Goal: Task Accomplishment & Management: Use online tool/utility

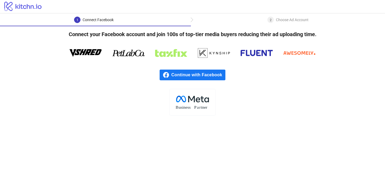
click at [194, 75] on span "Continue with Facebook" at bounding box center [198, 74] width 54 height 11
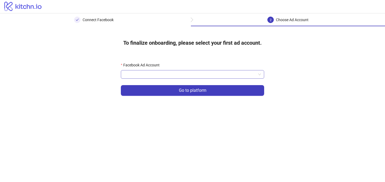
click at [200, 75] on input "Facebook Ad Account" at bounding box center [190, 74] width 132 height 8
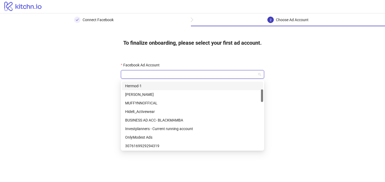
scroll to position [44, 0]
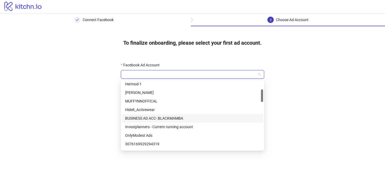
click at [166, 118] on div "BUSINESS AD ACC- BLACKMAMBA" at bounding box center [192, 118] width 135 height 6
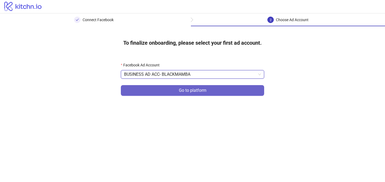
click at [166, 93] on button "Go to platform" at bounding box center [192, 90] width 143 height 11
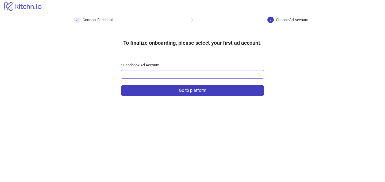
click at [159, 73] on input "Facebook Ad Account" at bounding box center [190, 74] width 132 height 8
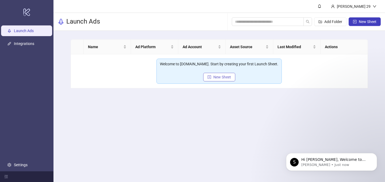
click at [214, 77] on span "New Sheet" at bounding box center [222, 77] width 18 height 4
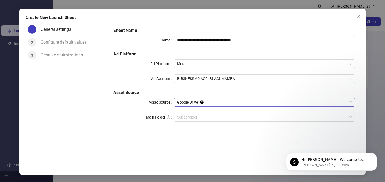
click at [219, 103] on span "Google Drive" at bounding box center [264, 102] width 175 height 8
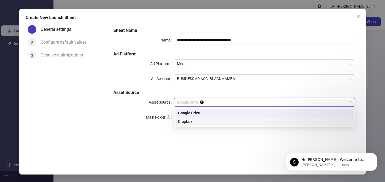
click at [208, 120] on div "Dropbox" at bounding box center [264, 121] width 173 height 6
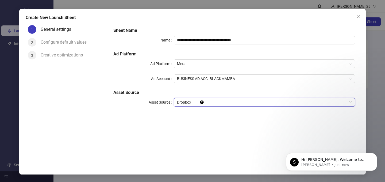
click at [210, 103] on span "Dropbox" at bounding box center [264, 102] width 175 height 8
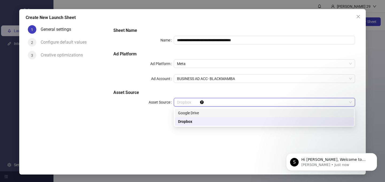
click at [196, 113] on div "Google Drive" at bounding box center [264, 113] width 173 height 6
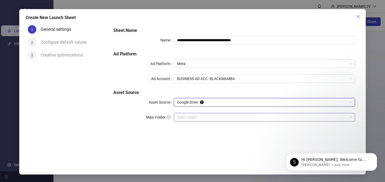
click at [206, 116] on input "Main Folder" at bounding box center [262, 117] width 170 height 8
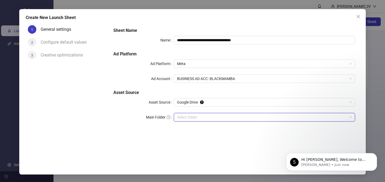
click at [228, 117] on input "Main Folder" at bounding box center [262, 117] width 170 height 8
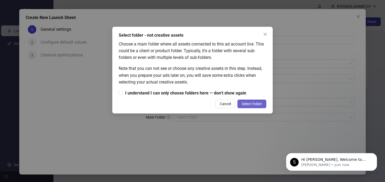
click at [242, 102] on span "Select folder" at bounding box center [252, 104] width 20 height 4
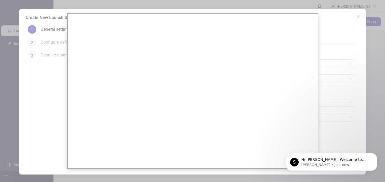
click at [332, 61] on div at bounding box center [192, 91] width 385 height 182
click at [335, 23] on div at bounding box center [192, 91] width 385 height 182
click at [33, 20] on div at bounding box center [192, 91] width 385 height 182
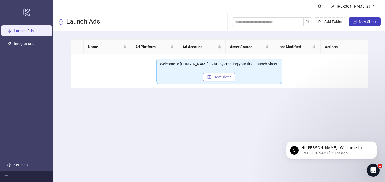
click at [221, 78] on span "New Sheet" at bounding box center [222, 77] width 18 height 4
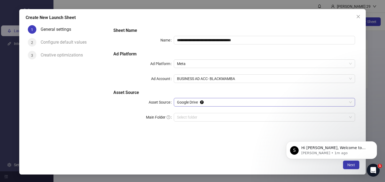
click at [236, 103] on span "Google Drive" at bounding box center [264, 102] width 175 height 8
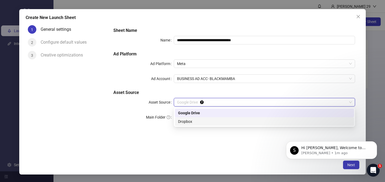
click at [229, 122] on div "Dropbox" at bounding box center [264, 121] width 173 height 6
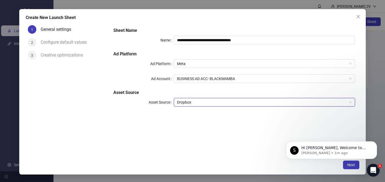
click at [224, 90] on h5 "Asset Source" at bounding box center [234, 92] width 242 height 6
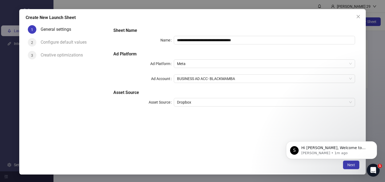
click at [348, 164] on body "S Hi Ritik, Welcome to Kitchn.io! 🎉 You’re all set to start launching ads effor…" at bounding box center [331, 148] width 103 height 33
click at [374, 142] on icon "Dismiss notification" at bounding box center [375, 142] width 3 height 3
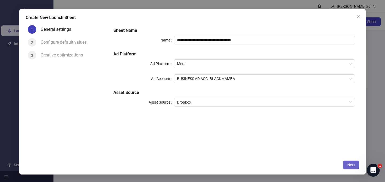
click at [348, 166] on span "Next" at bounding box center [351, 164] width 8 height 4
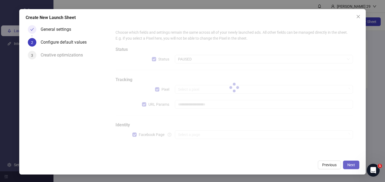
type input "**********"
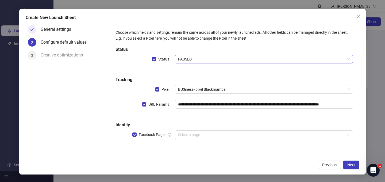
click at [218, 57] on span "PAUSED" at bounding box center [264, 59] width 172 height 8
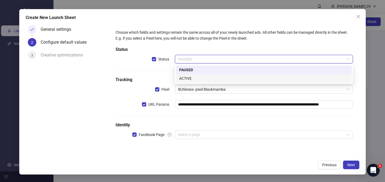
click at [219, 78] on div "ACTIVE" at bounding box center [263, 78] width 169 height 6
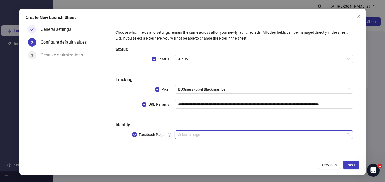
click at [208, 135] on input "search" at bounding box center [261, 134] width 167 height 8
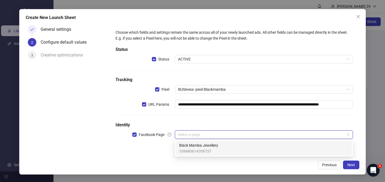
click at [208, 144] on span "Black Mamba Jewellery" at bounding box center [198, 145] width 39 height 6
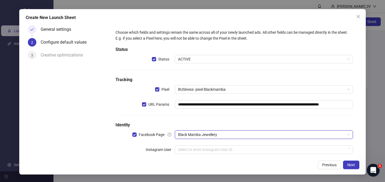
scroll to position [9, 0]
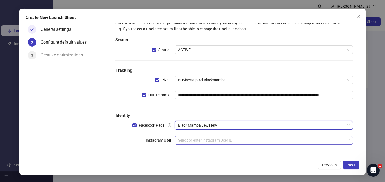
click at [281, 138] on input "search" at bounding box center [261, 140] width 167 height 8
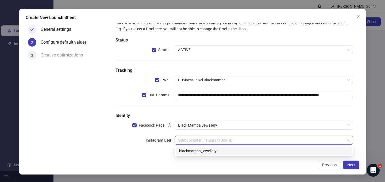
click at [273, 152] on div "blackmamba_jewellery" at bounding box center [263, 151] width 169 height 6
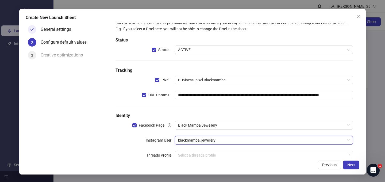
scroll to position [24, 0]
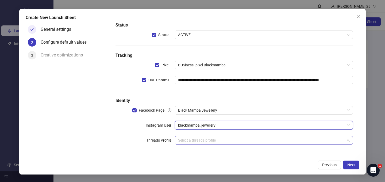
click at [272, 139] on input "search" at bounding box center [261, 140] width 167 height 8
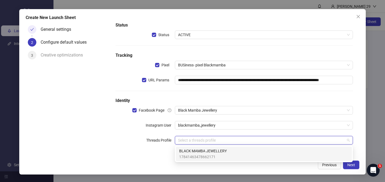
click at [248, 151] on div "BLACK MAMBA JEWELLERY 17841463478662171" at bounding box center [263, 154] width 169 height 12
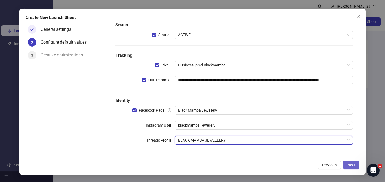
click at [352, 166] on span "Next" at bounding box center [351, 164] width 8 height 4
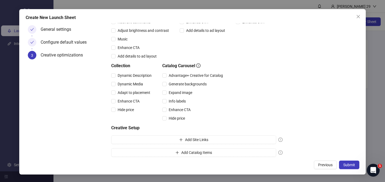
scroll to position [104, 0]
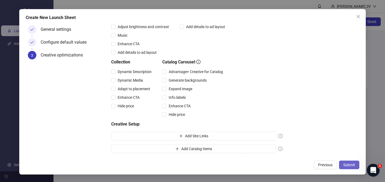
click at [345, 163] on span "Submit" at bounding box center [349, 164] width 12 height 4
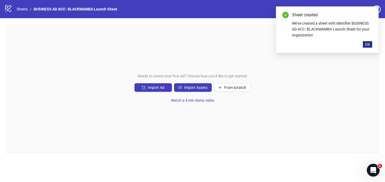
click at [367, 45] on span "OK" at bounding box center [367, 44] width 5 height 4
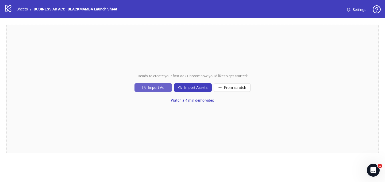
click at [151, 86] on span "Import Ad" at bounding box center [156, 87] width 17 height 4
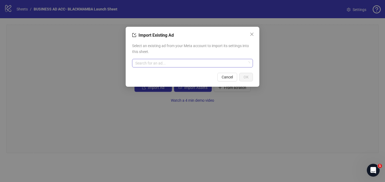
click at [187, 62] on input "search" at bounding box center [190, 63] width 110 height 8
click at [195, 55] on div "Select an existing ad from your Meta account to import its settings into this s…" at bounding box center [192, 55] width 121 height 29
click at [254, 32] on span "Close" at bounding box center [251, 34] width 9 height 4
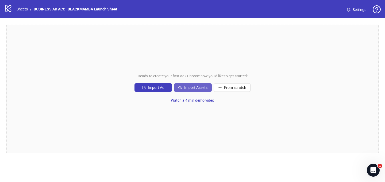
click at [199, 89] on span "Import Assets" at bounding box center [195, 87] width 23 height 4
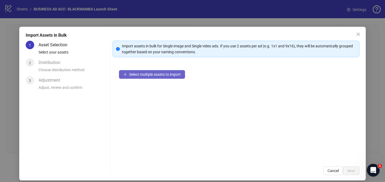
click at [169, 74] on span "Select multiple assets to import" at bounding box center [155, 74] width 52 height 4
click at [358, 33] on icon "close" at bounding box center [358, 34] width 4 height 4
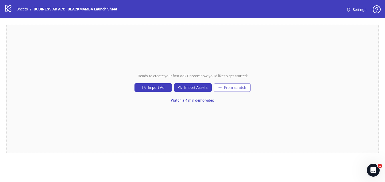
click at [237, 89] on span "From scratch" at bounding box center [235, 87] width 22 height 4
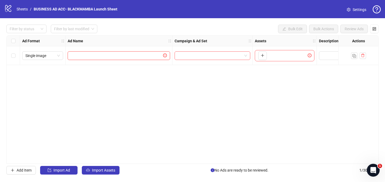
click at [147, 57] on input "text" at bounding box center [116, 56] width 91 height 6
click at [50, 56] on span "Single image" at bounding box center [42, 56] width 34 height 8
click at [102, 57] on input "text" at bounding box center [116, 56] width 91 height 6
paste input "**********"
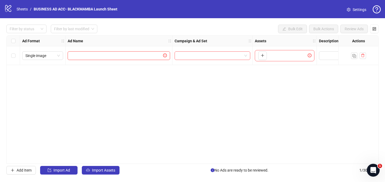
type input "**********"
click at [216, 54] on input "search" at bounding box center [210, 56] width 64 height 8
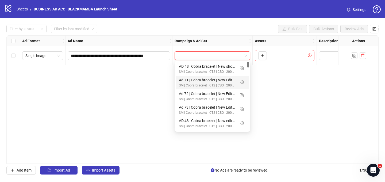
click at [262, 73] on div "**********" at bounding box center [192, 99] width 372 height 128
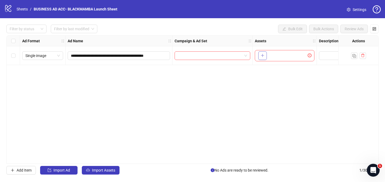
click at [261, 55] on icon "plus" at bounding box center [262, 55] width 4 height 4
click at [12, 10] on icon "logo/logo-mobile" at bounding box center [8, 8] width 8 height 8
click at [36, 10] on link "BUSINESS AD ACC- BLACKMAMBA Launch Sheet" at bounding box center [76, 9] width 86 height 6
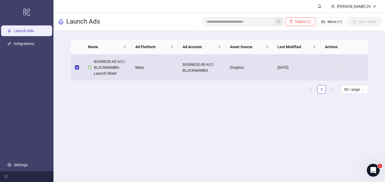
click at [87, 68] on td "BUSINESS AD ACC- BLACKMAMBA Launch Sheet" at bounding box center [107, 67] width 47 height 26
click at [94, 67] on span "BUSINESS AD ACC- BLACKMAMBA Launch Sheet" at bounding box center [110, 67] width 32 height 16
click at [97, 67] on span "BUSINESS AD ACC- BLACKMAMBA Launch Sheet" at bounding box center [110, 67] width 32 height 16
click at [87, 65] on td "BUSINESS AD ACC- BLACKMAMBA Launch Sheet" at bounding box center [107, 67] width 47 height 26
click at [88, 65] on icon "file" at bounding box center [89, 67] width 3 height 4
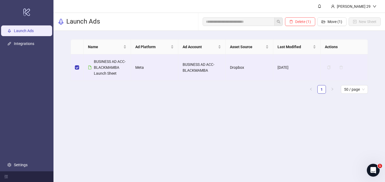
click at [230, 39] on main "Name Ad Platform Ad Account Asset Source Last Modified Actions BUSINESS AD ACC-…" at bounding box center [219, 69] width 306 height 76
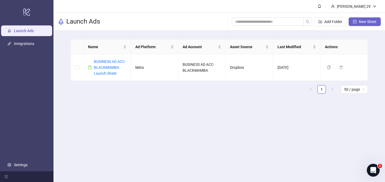
click at [364, 23] on span "New Sheet" at bounding box center [368, 22] width 18 height 4
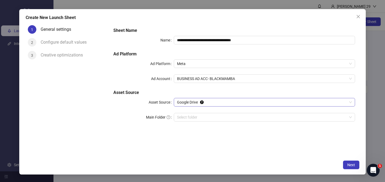
click at [231, 103] on span "Google Drive" at bounding box center [264, 102] width 175 height 8
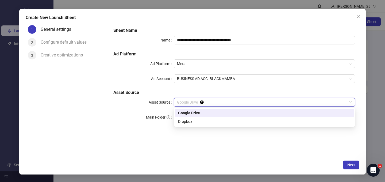
click at [225, 113] on div "Google Drive" at bounding box center [264, 113] width 173 height 6
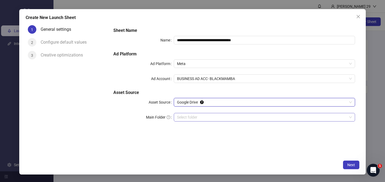
click at [217, 120] on input "Main Folder" at bounding box center [262, 117] width 170 height 8
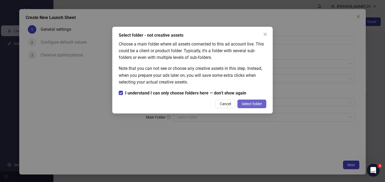
click at [245, 102] on span "Select folder" at bounding box center [252, 104] width 20 height 4
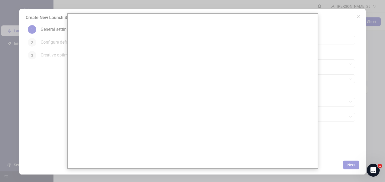
click at [339, 52] on div at bounding box center [192, 91] width 385 height 182
click at [339, 15] on div at bounding box center [192, 91] width 385 height 182
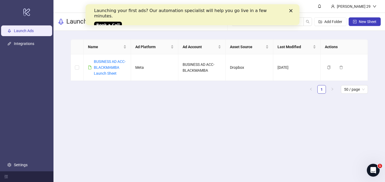
click at [291, 10] on icon "Close" at bounding box center [290, 10] width 3 height 3
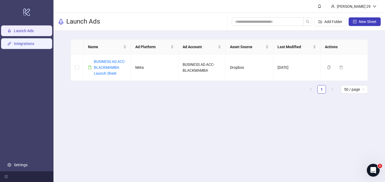
click at [23, 46] on link "Integrations" at bounding box center [24, 43] width 20 height 4
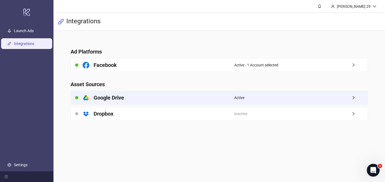
click at [127, 100] on div "platform/google_drive Google Drive" at bounding box center [152, 97] width 163 height 13
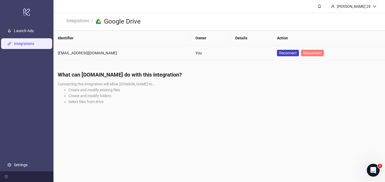
click at [303, 54] on span "Disconnect" at bounding box center [312, 53] width 18 height 4
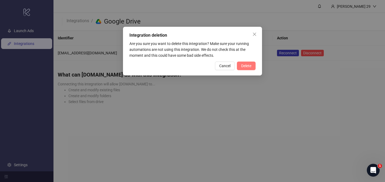
click at [248, 66] on span "Delete" at bounding box center [246, 66] width 10 height 4
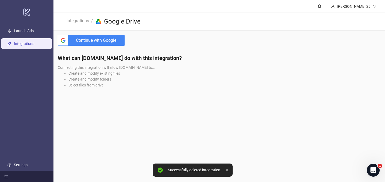
click at [111, 40] on span "Continue with Google" at bounding box center [98, 40] width 54 height 11
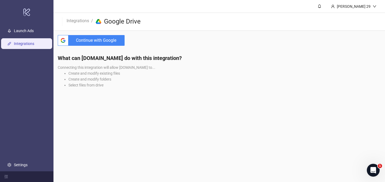
click at [99, 39] on span "Continue with Google" at bounding box center [98, 40] width 54 height 11
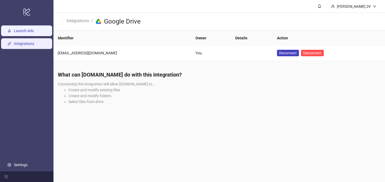
click at [34, 31] on link "Launch Ads" at bounding box center [24, 31] width 20 height 4
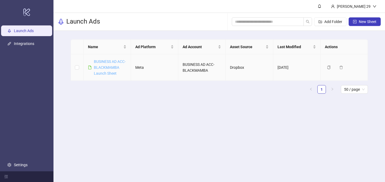
click at [101, 63] on link "BUSINESS AD ACC- BLACKMAMBA Launch Sheet" at bounding box center [110, 67] width 32 height 16
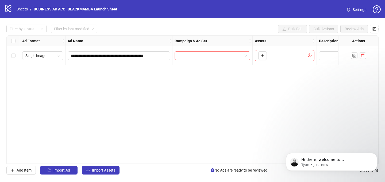
click at [245, 55] on span at bounding box center [212, 56] width 69 height 8
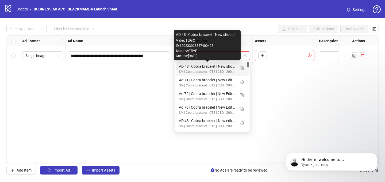
click at [228, 67] on div "AD 48 | Cobra bracelet | New shoot | Video | UGC" at bounding box center [207, 66] width 56 height 6
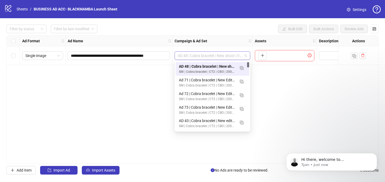
click at [229, 54] on span "AD 48 | Cobra bracelet | New shoot | Video | UGC" at bounding box center [212, 56] width 69 height 8
click at [229, 38] on div "Campaign & Ad Set" at bounding box center [212, 41] width 80 height 11
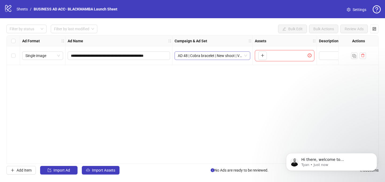
click at [231, 58] on span "AD 48 | Cobra bracelet | New shoot | Video | UGC" at bounding box center [212, 56] width 69 height 8
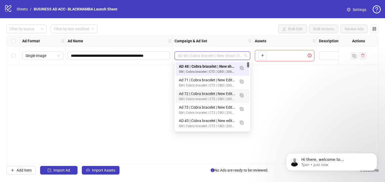
click at [291, 93] on div "**********" at bounding box center [192, 99] width 372 height 128
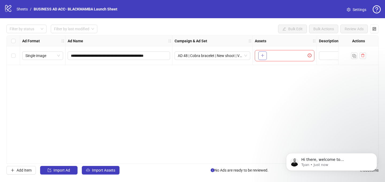
click at [262, 57] on icon "plus" at bounding box center [262, 55] width 0 height 3
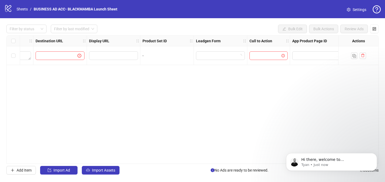
scroll to position [0, 502]
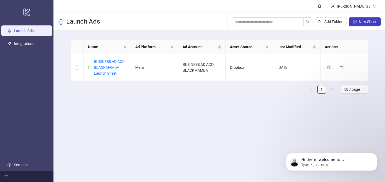
click at [199, 19] on div "Launch Ads Add Folder New Sheet" at bounding box center [218, 22] width 331 height 18
